Goal: Transaction & Acquisition: Purchase product/service

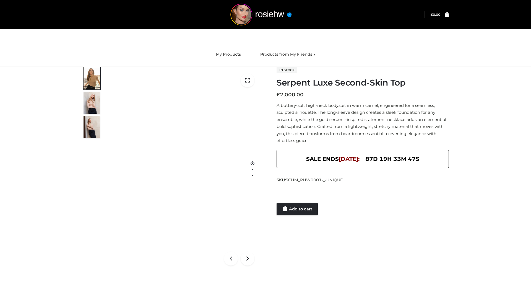
click at [298, 209] on link "Add to cart" at bounding box center [297, 209] width 41 height 12
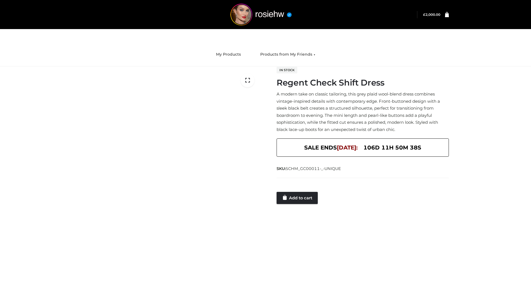
click at [298, 198] on link "Add to cart" at bounding box center [297, 198] width 41 height 12
